Goal: Transaction & Acquisition: Subscribe to service/newsletter

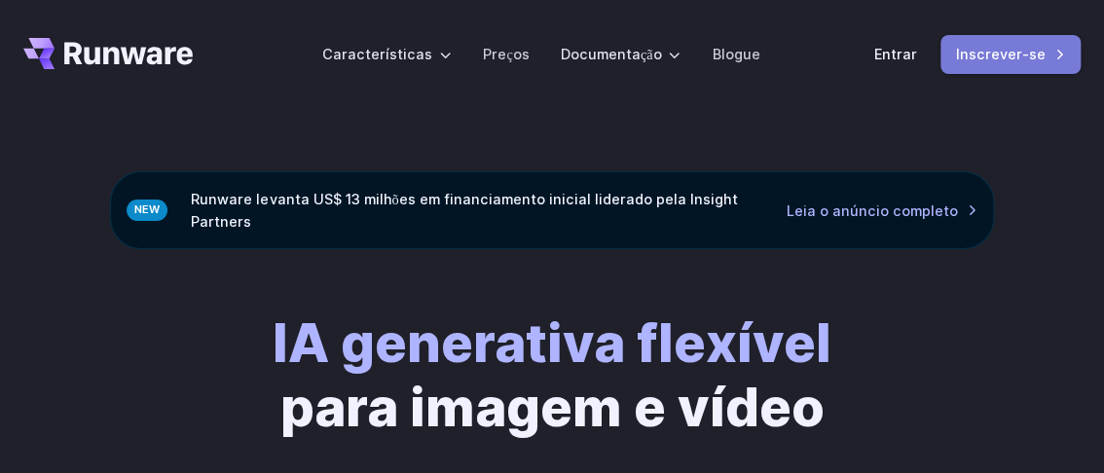
click at [1000, 52] on font "Inscrever-se" at bounding box center [1001, 54] width 90 height 17
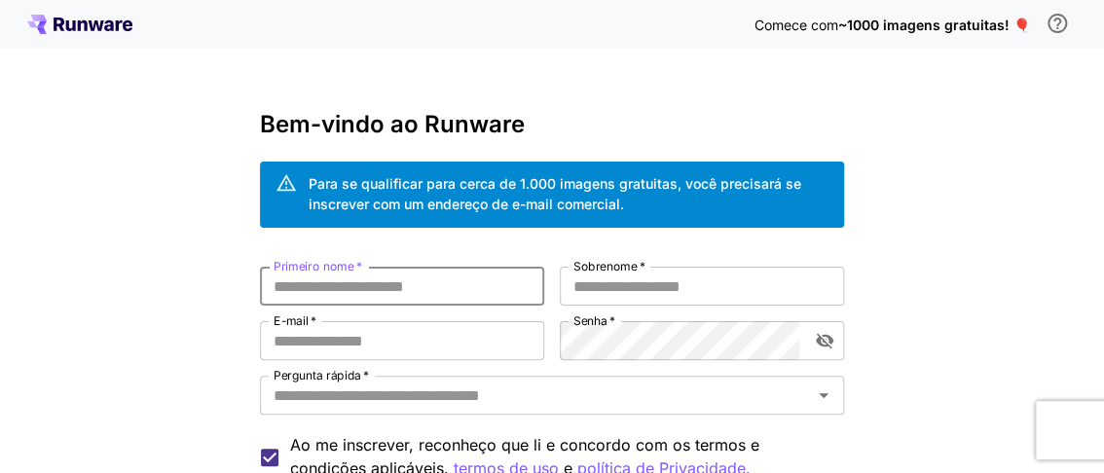
click at [433, 290] on input "Primeiro nome   *" at bounding box center [402, 286] width 284 height 39
type input "*********"
click at [678, 297] on input "Sobrenome   *" at bounding box center [702, 286] width 284 height 39
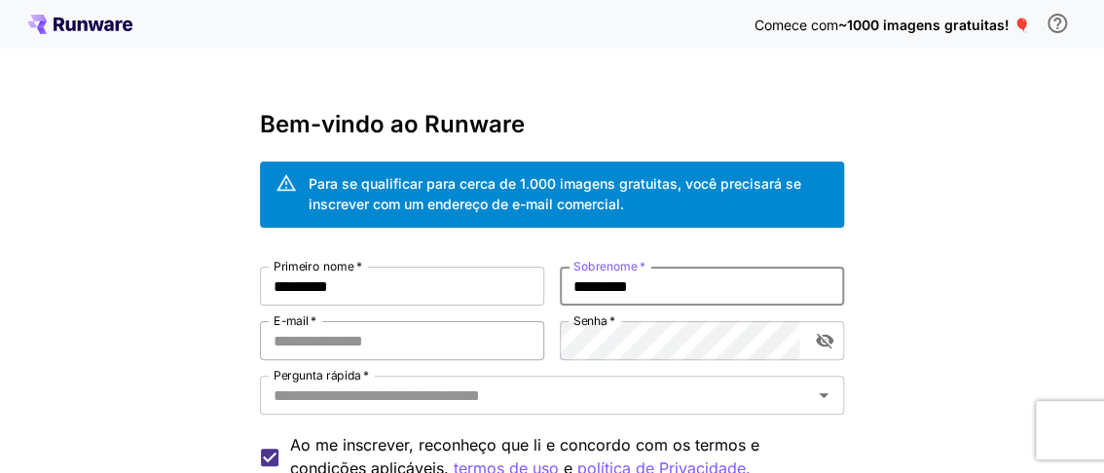
type input "*********"
click at [468, 342] on input "E-mail   *" at bounding box center [402, 340] width 284 height 39
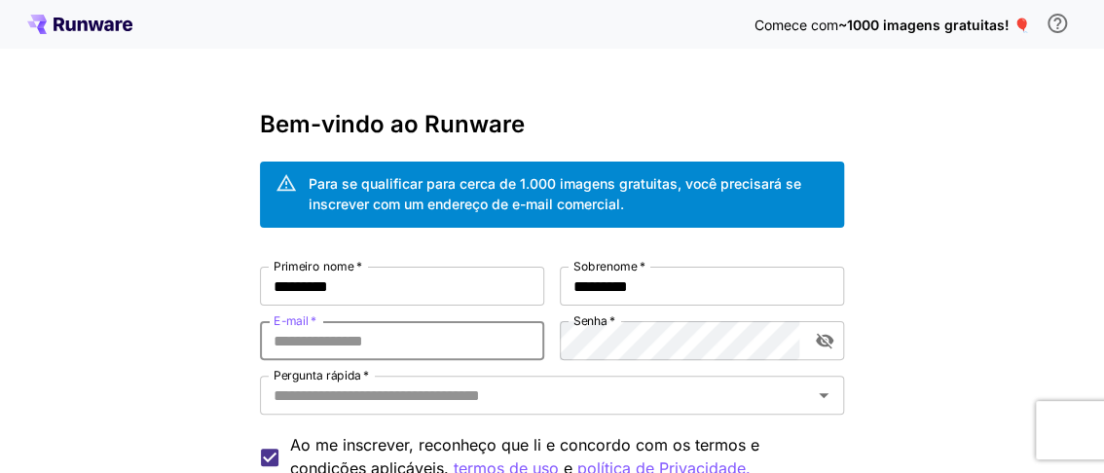
type input "**********"
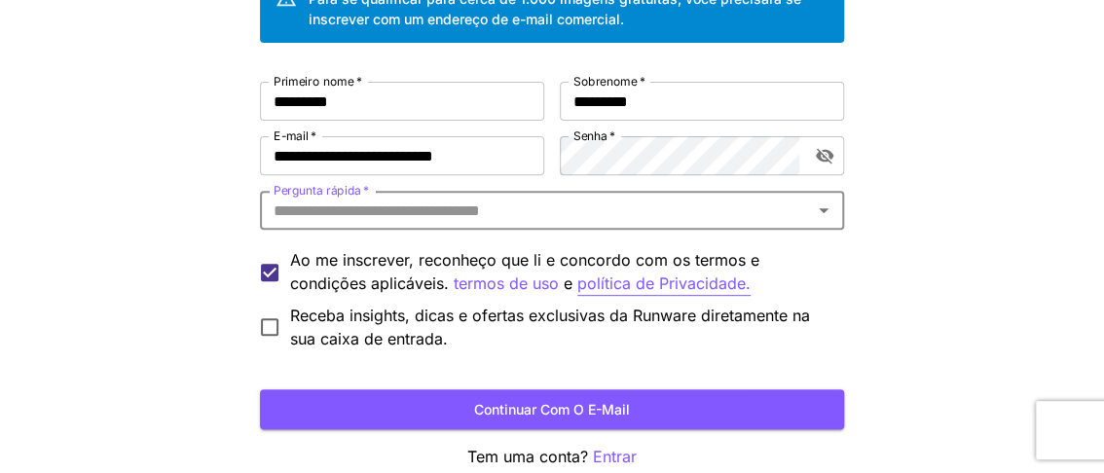
scroll to position [194, 0]
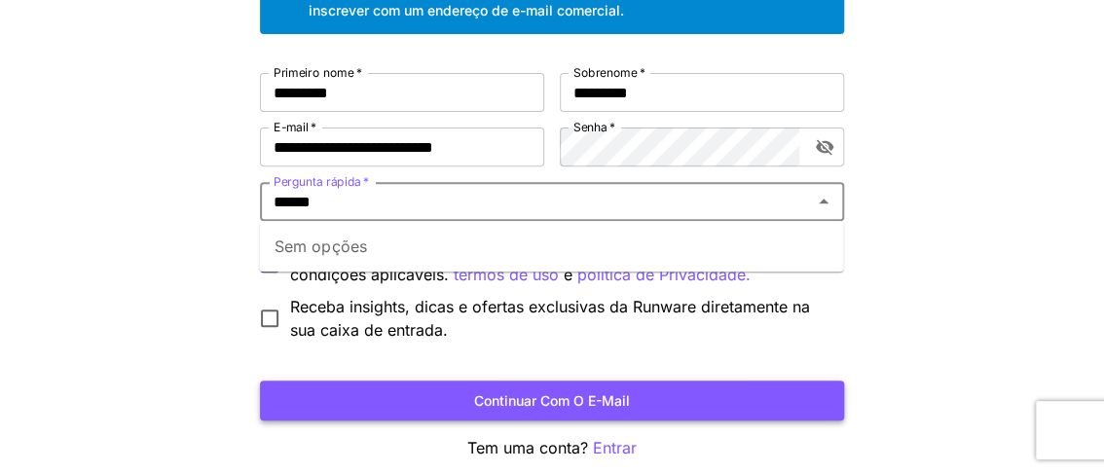
type input "******"
click at [611, 392] on font "Continuar com o e-mail" at bounding box center [552, 400] width 156 height 17
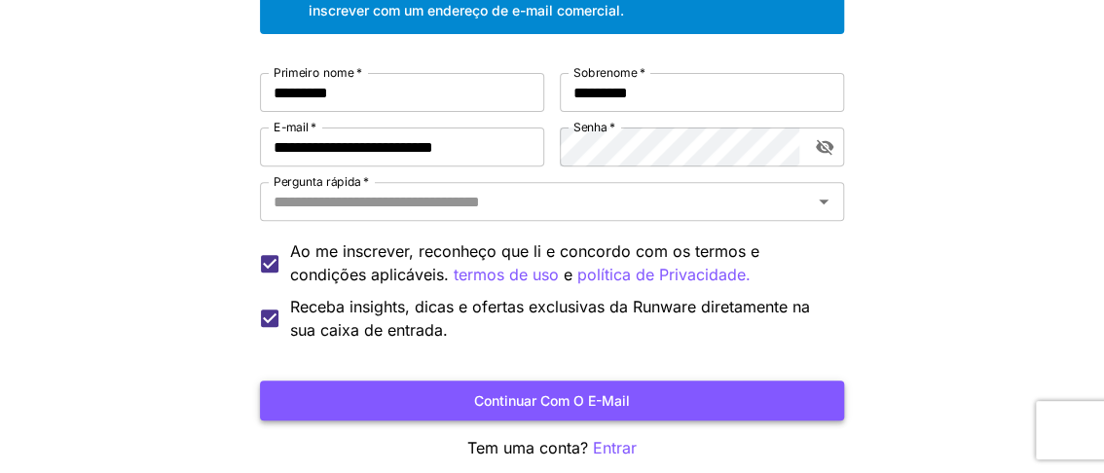
click at [569, 386] on button "Continuar com o e-mail" at bounding box center [552, 401] width 584 height 40
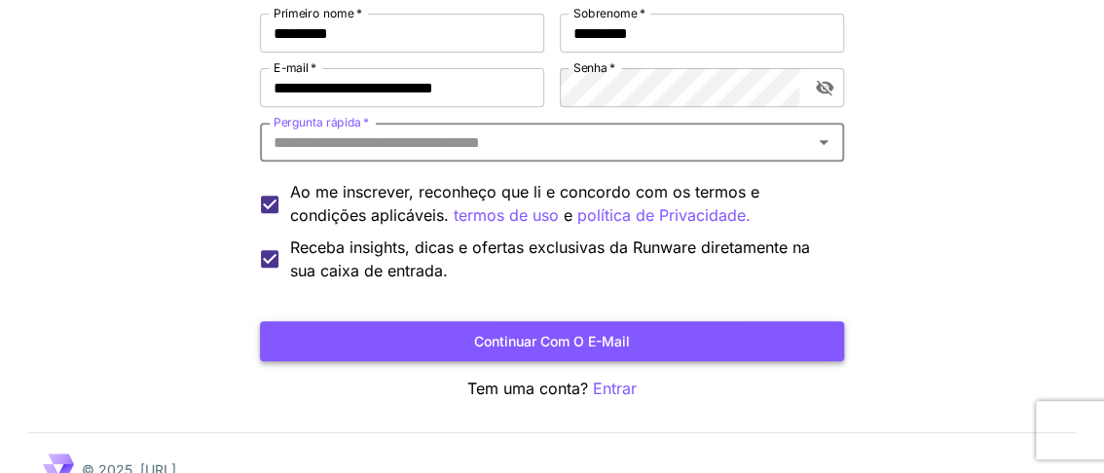
scroll to position [284, 0]
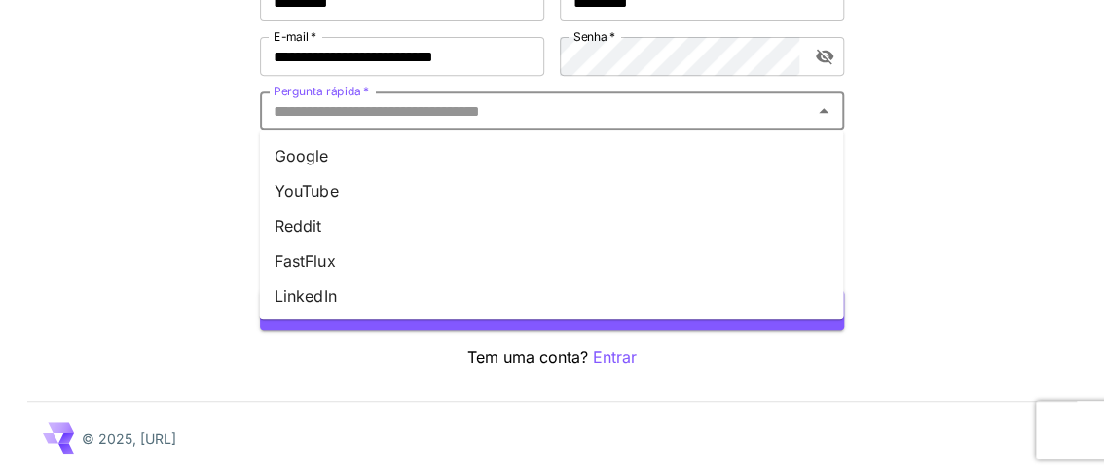
click at [665, 103] on input "Pergunta rápida   *" at bounding box center [536, 110] width 540 height 27
click at [451, 201] on li "YouTube" at bounding box center [551, 190] width 584 height 35
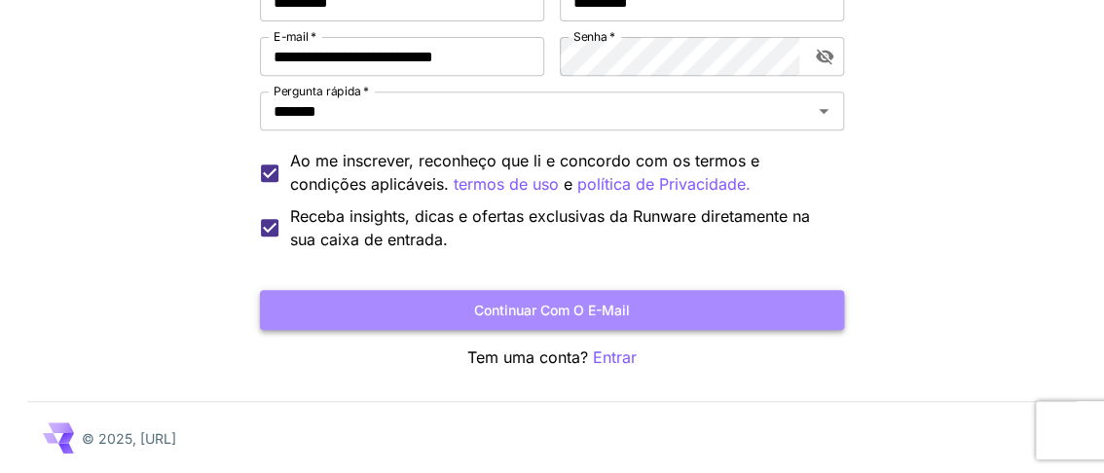
click at [621, 317] on font "Continuar com o e-mail" at bounding box center [552, 310] width 156 height 24
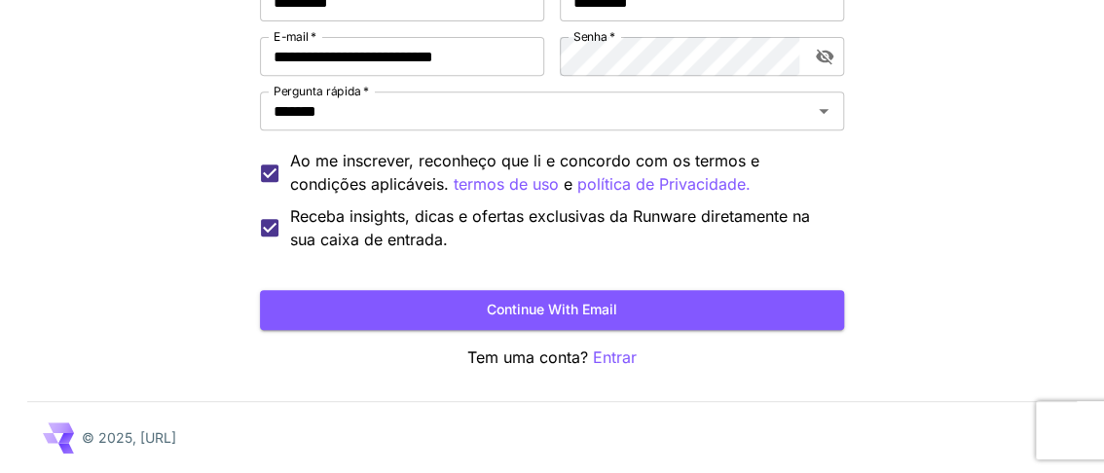
scroll to position [187, 0]
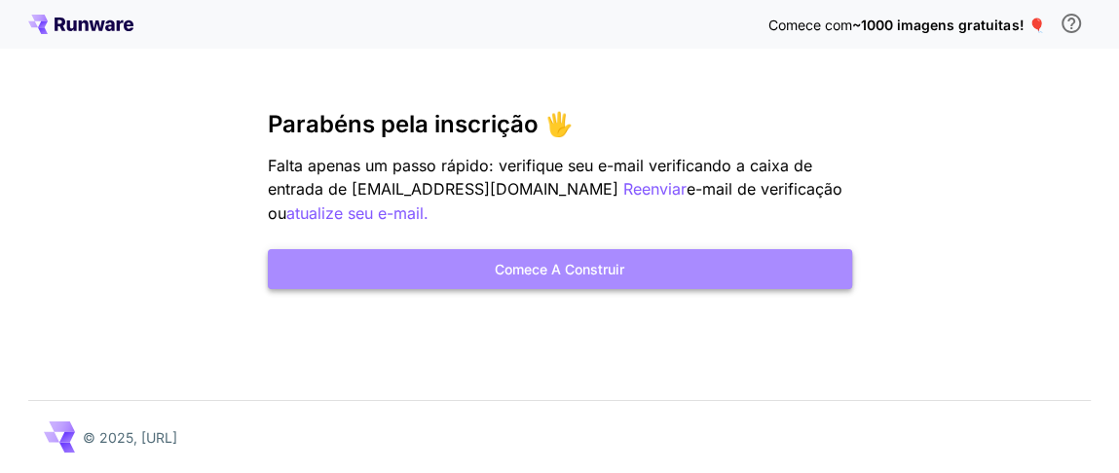
click at [577, 271] on font "Comece a construir" at bounding box center [560, 269] width 130 height 17
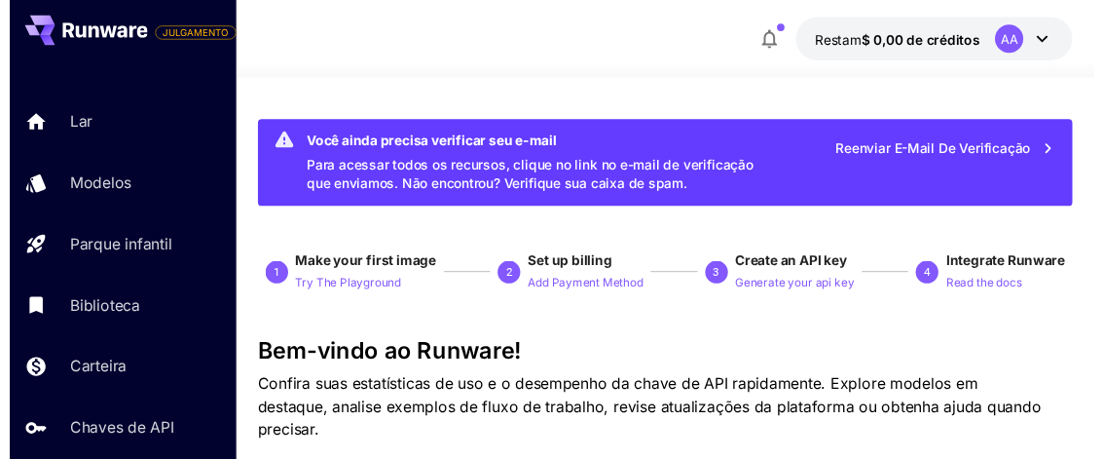
scroll to position [96, 0]
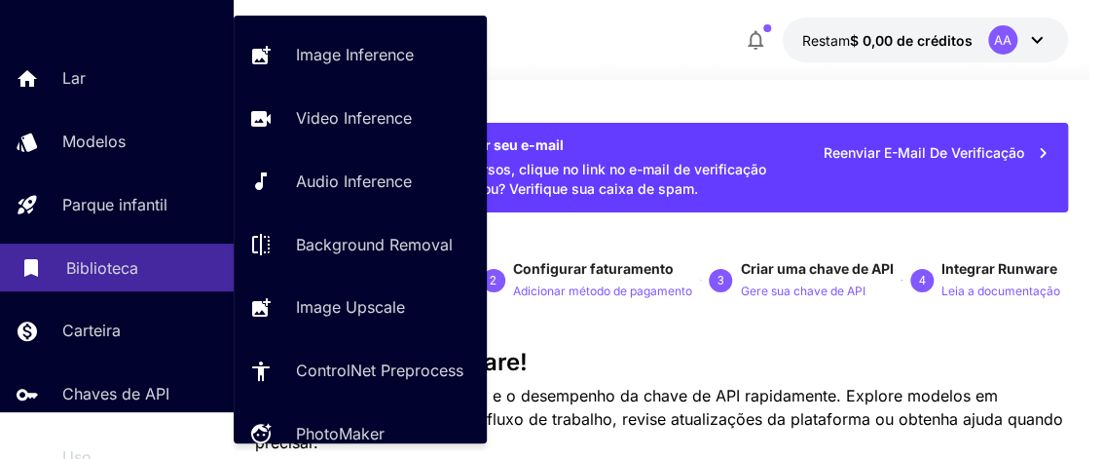
scroll to position [0, 0]
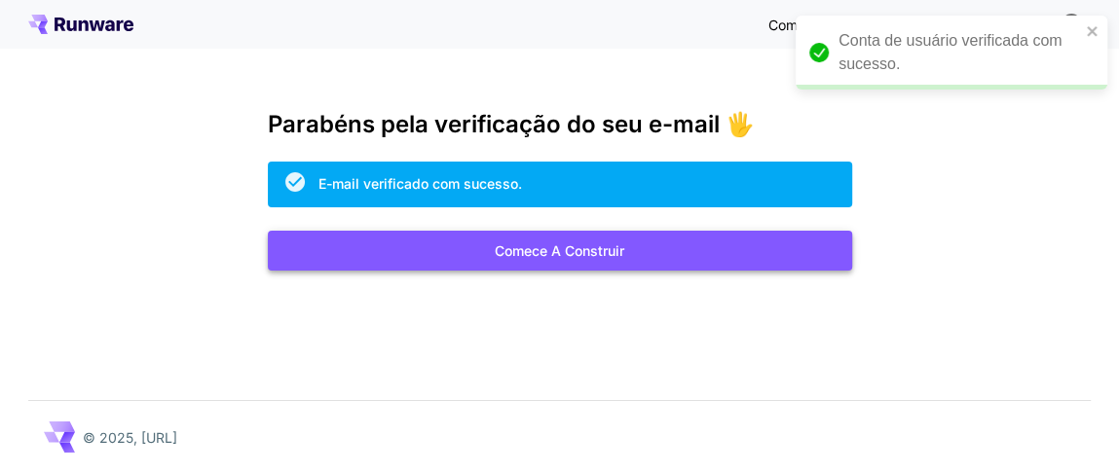
click at [621, 255] on font "Comece a construir" at bounding box center [560, 250] width 130 height 17
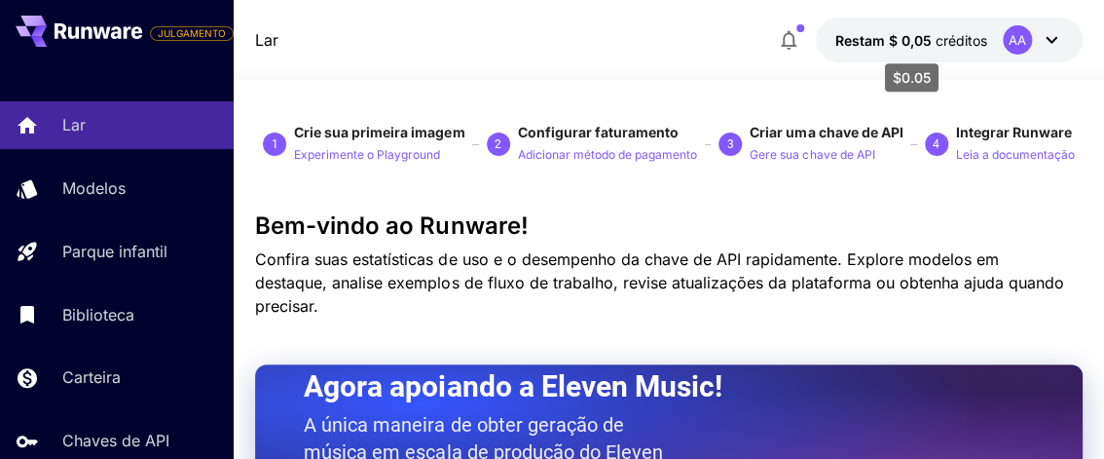
click at [974, 37] on font "créditos" at bounding box center [962, 40] width 52 height 17
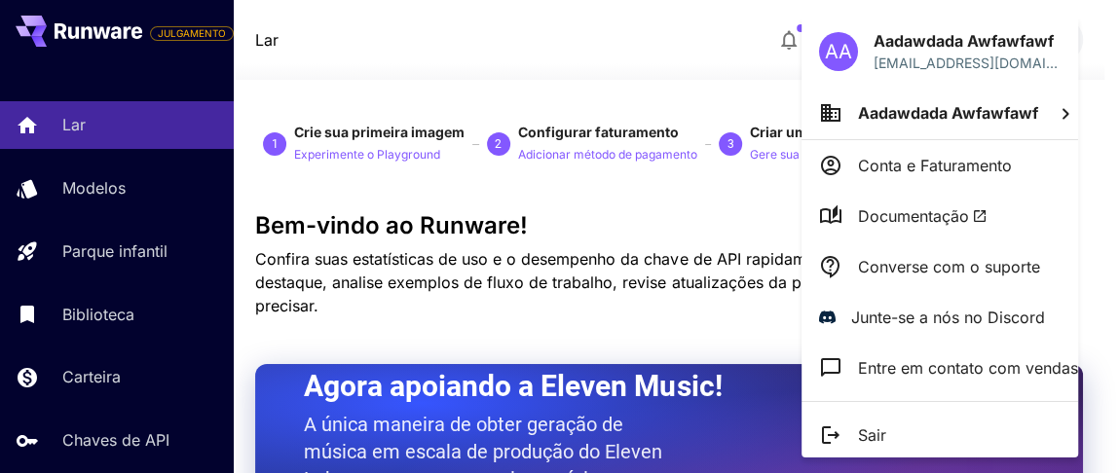
click at [481, 31] on div at bounding box center [559, 236] width 1119 height 473
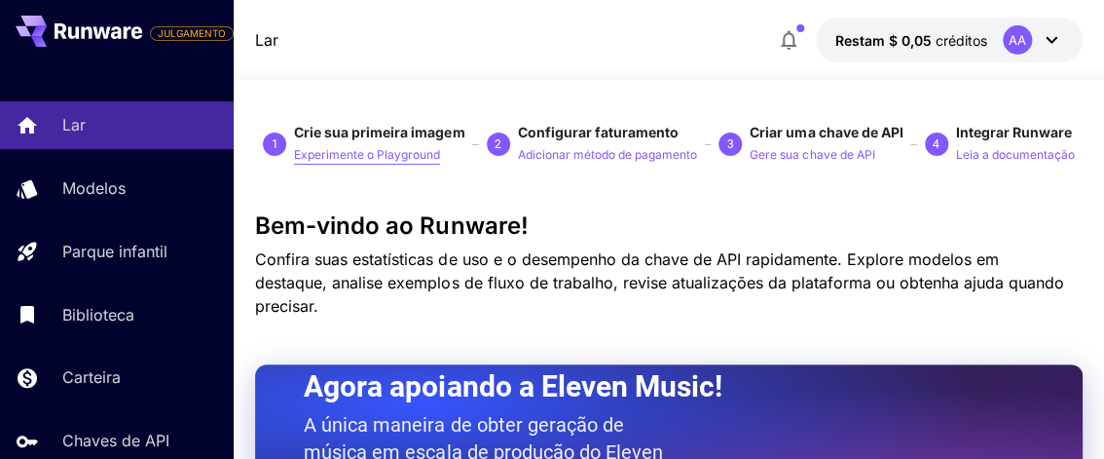
click at [396, 159] on font "Experimente o Playground" at bounding box center [367, 154] width 146 height 15
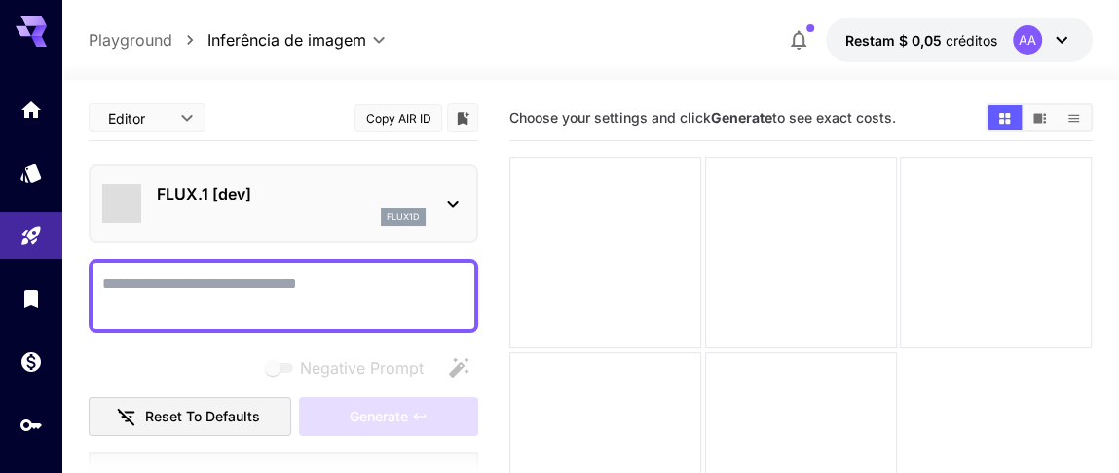
type input "**********"
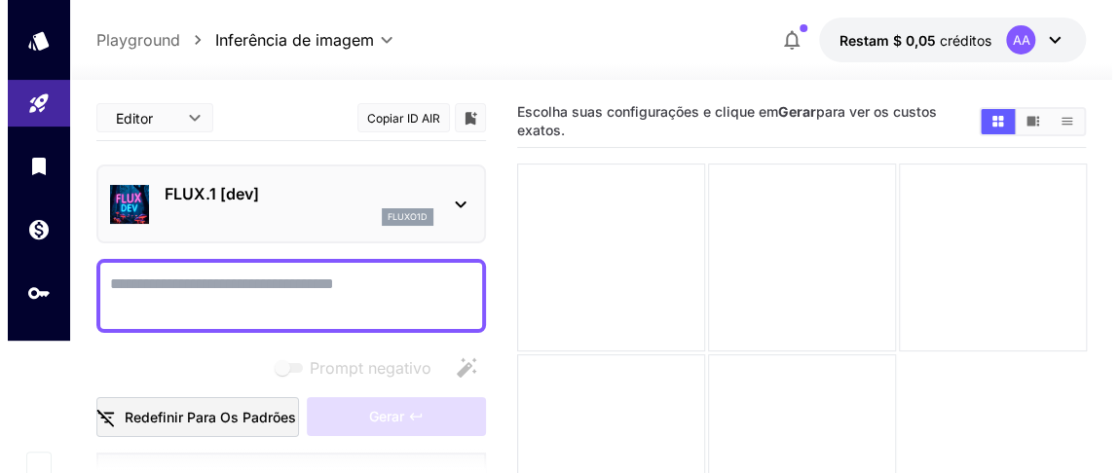
scroll to position [133, 0]
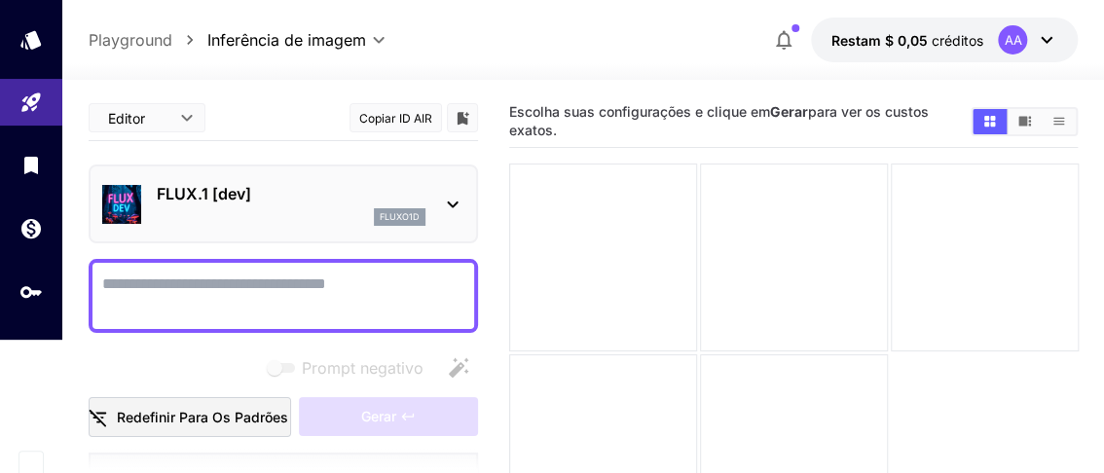
click at [448, 195] on icon at bounding box center [452, 204] width 23 height 23
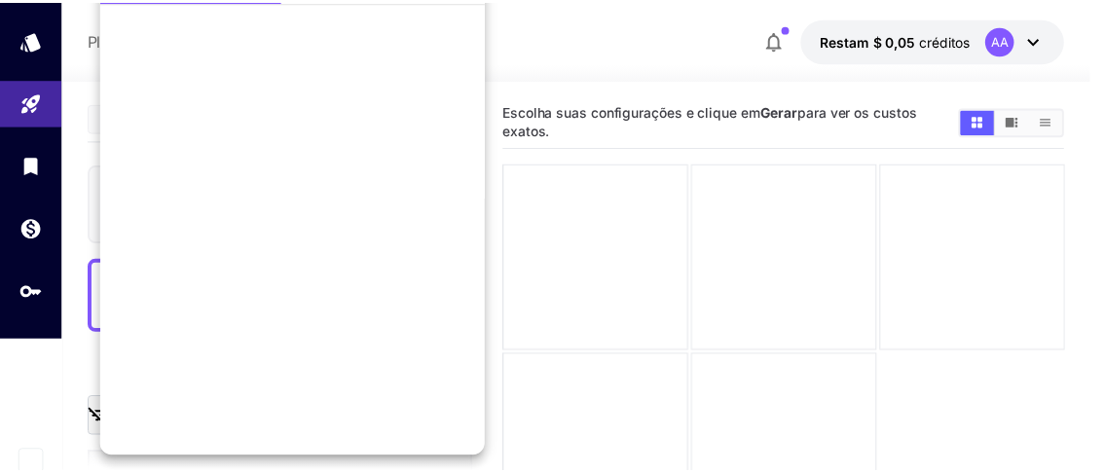
scroll to position [0, 0]
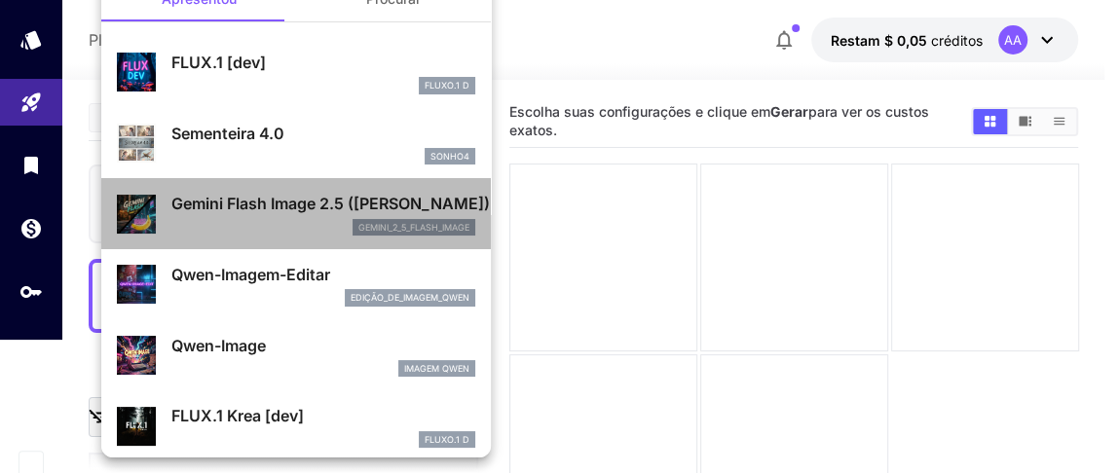
click at [314, 202] on font "Gemini Flash Image 2.5 ([PERSON_NAME])" at bounding box center [330, 203] width 318 height 19
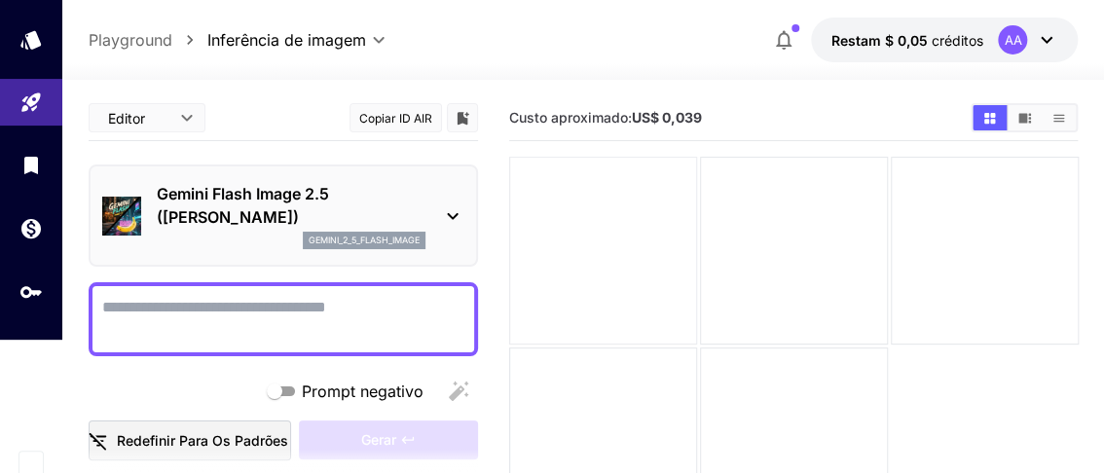
scroll to position [96, 0]
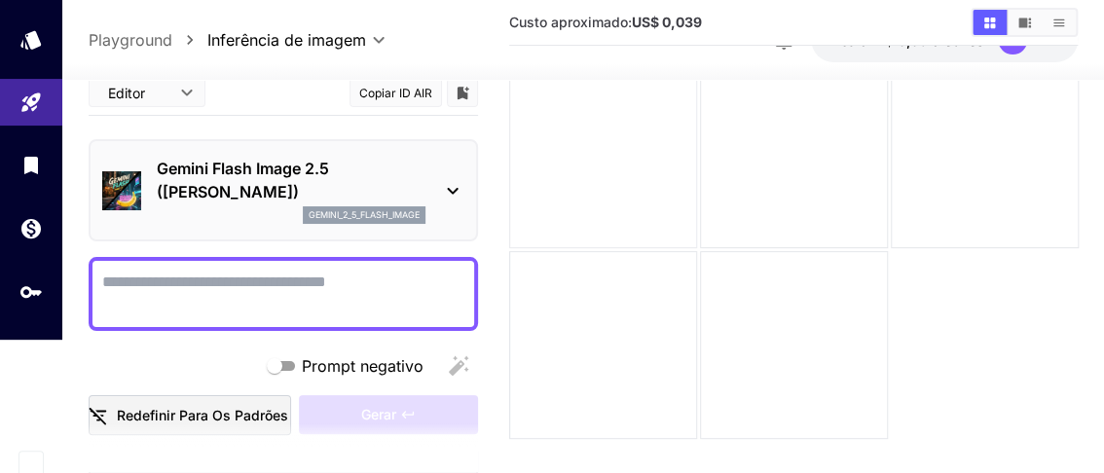
click at [615, 167] on div at bounding box center [603, 154] width 188 height 188
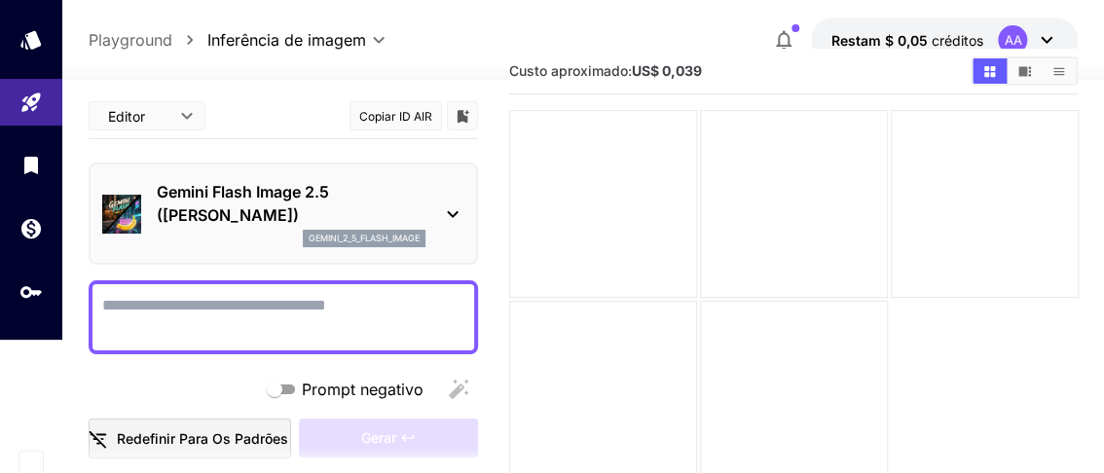
scroll to position [0, 0]
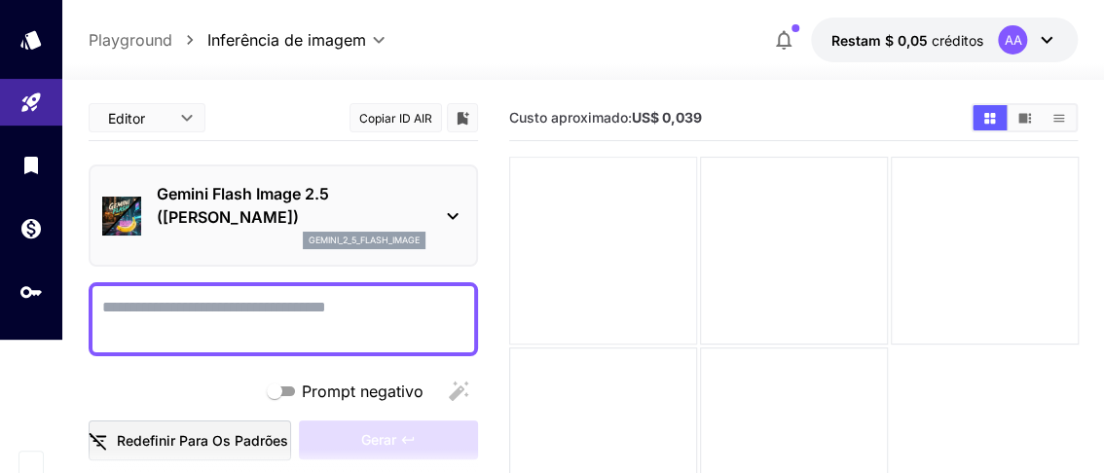
click at [645, 216] on div at bounding box center [603, 251] width 188 height 188
